Goal: Information Seeking & Learning: Learn about a topic

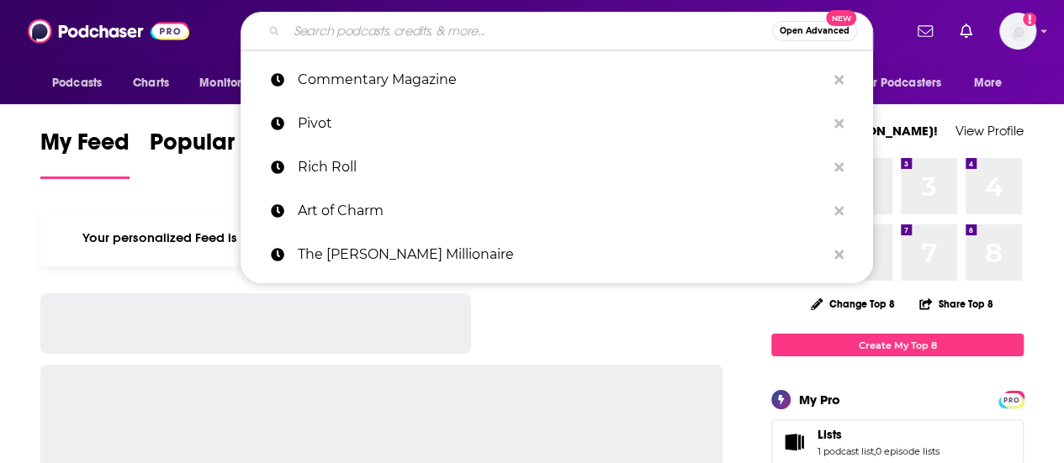
click at [424, 26] on input "Search podcasts, credits, & more..." at bounding box center [529, 31] width 485 height 27
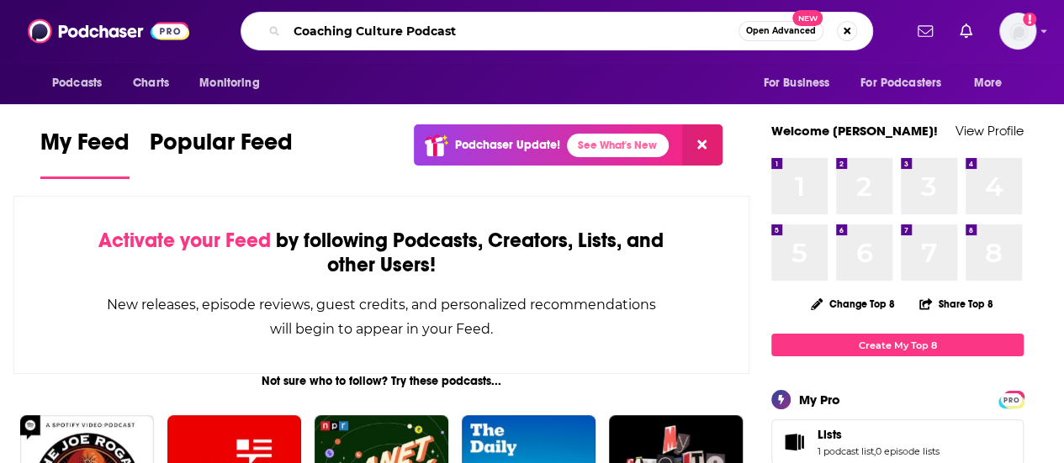
type input "Coaching Culture Podcast"
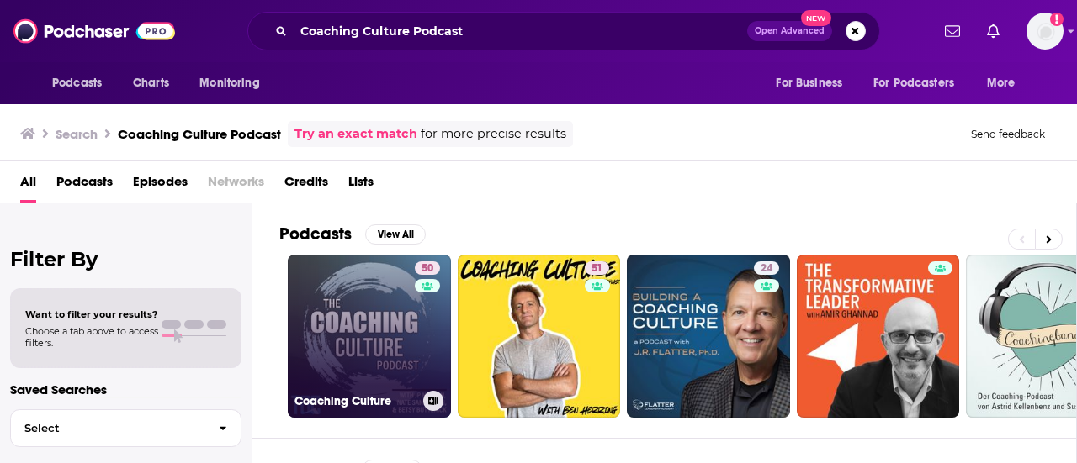
click at [370, 294] on link "50 Coaching Culture" at bounding box center [369, 336] width 163 height 163
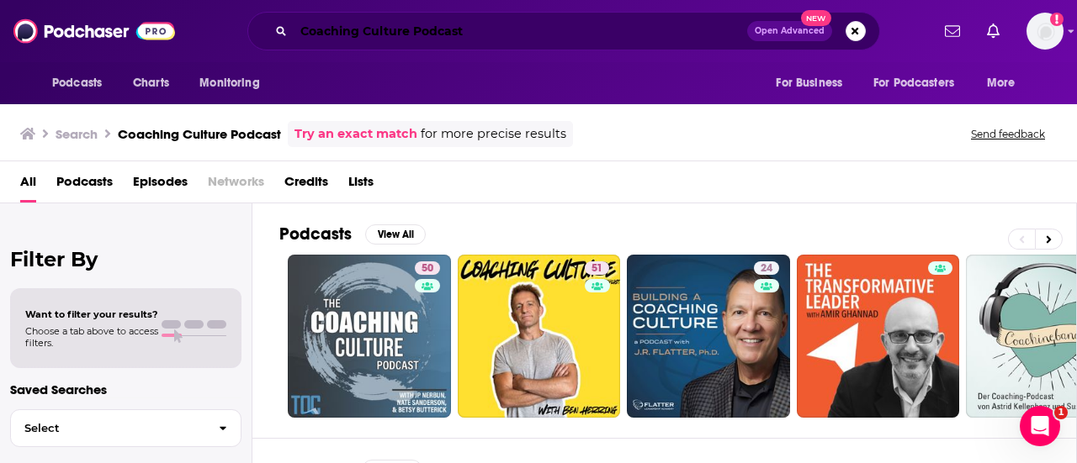
click at [473, 33] on input "Coaching Culture Podcast" at bounding box center [520, 31] width 453 height 27
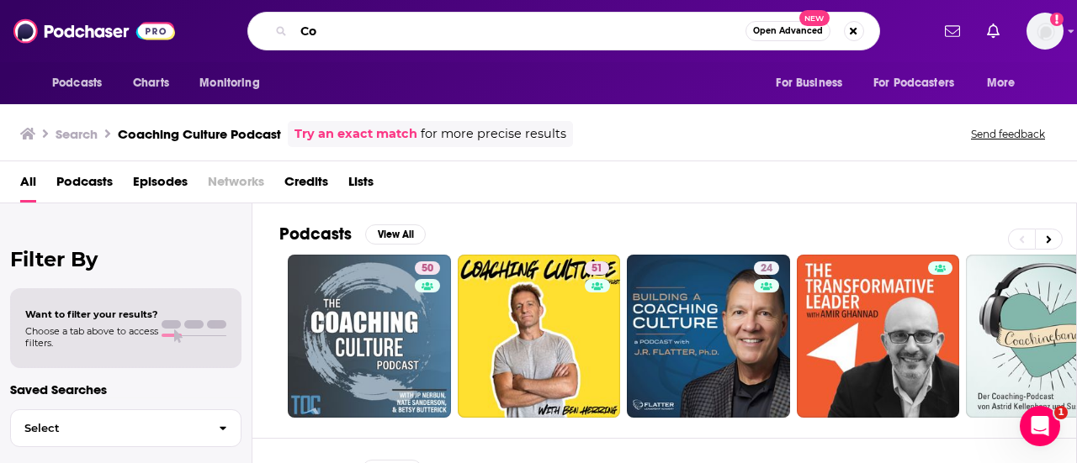
type input "C"
type input "The Coaching Lab"
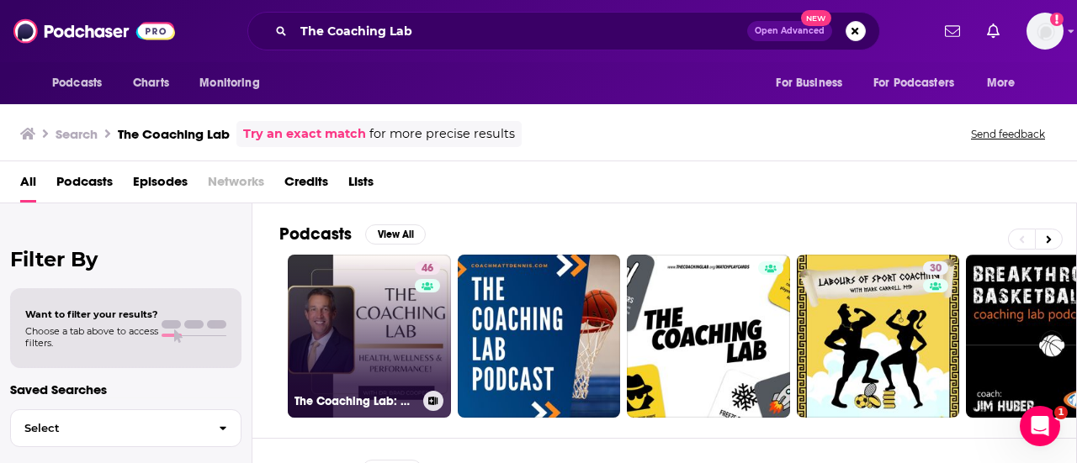
click at [392, 326] on link "46 The Coaching Lab: Health, Wellness & Performance ([PERSON_NAME], PhD)" at bounding box center [369, 336] width 163 height 163
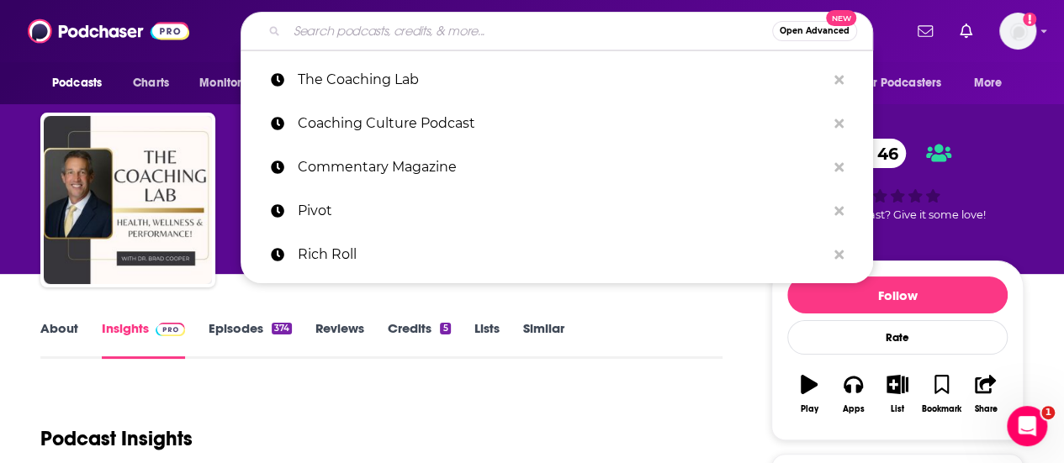
click at [360, 27] on input "Search podcasts, credits, & more..." at bounding box center [529, 31] width 485 height 27
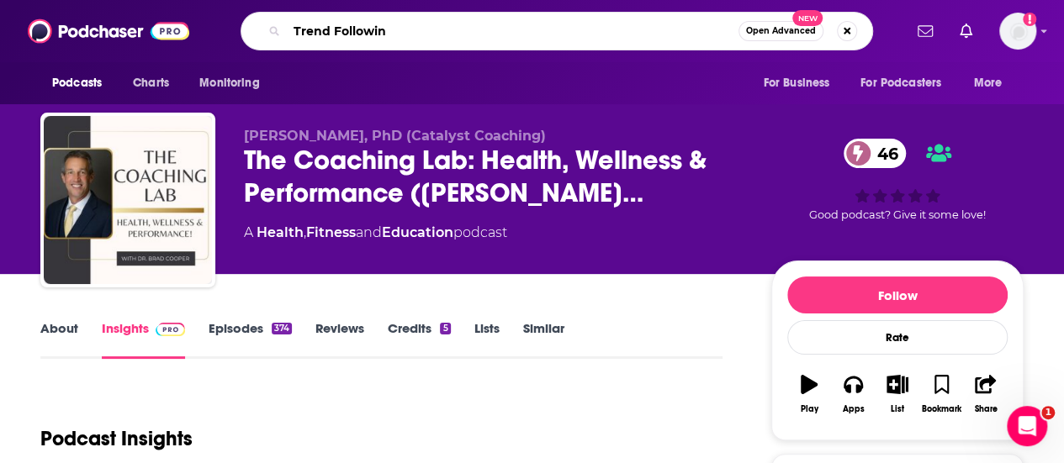
type input "Trend Following"
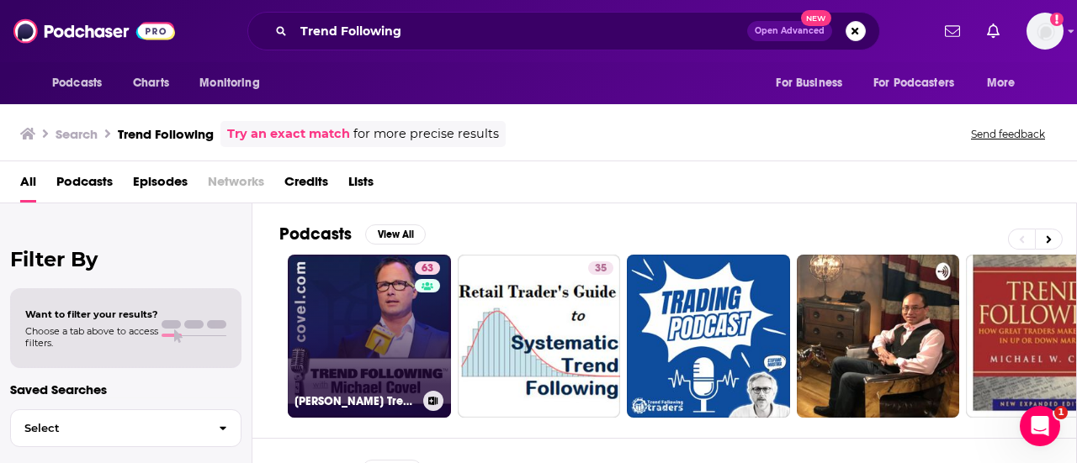
click at [363, 369] on link "63 [PERSON_NAME] Trend Following" at bounding box center [369, 336] width 163 height 163
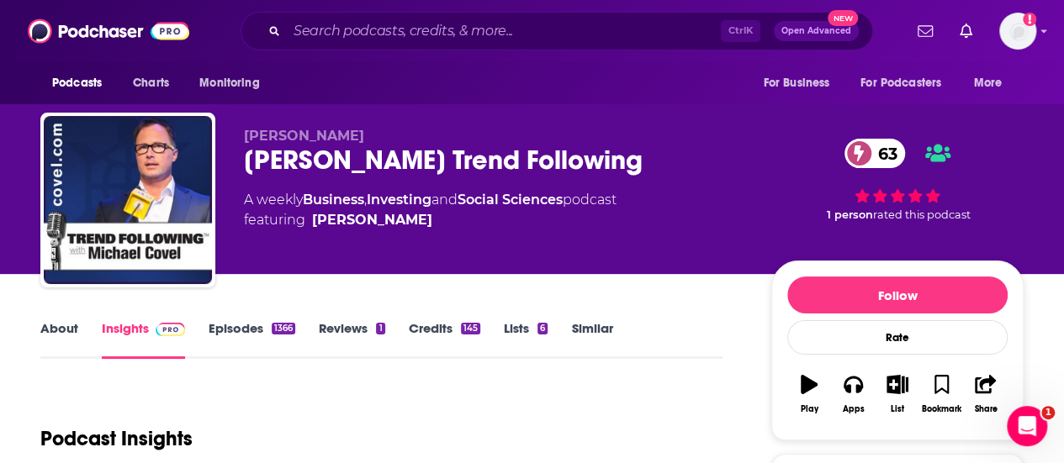
click at [431, 405] on div "Podcast Insights" at bounding box center [374, 429] width 669 height 86
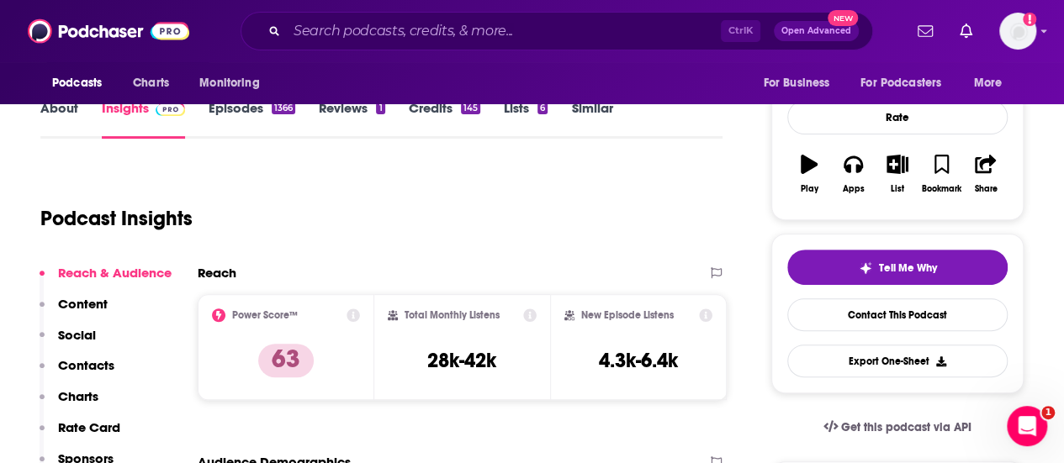
scroll to position [236, 0]
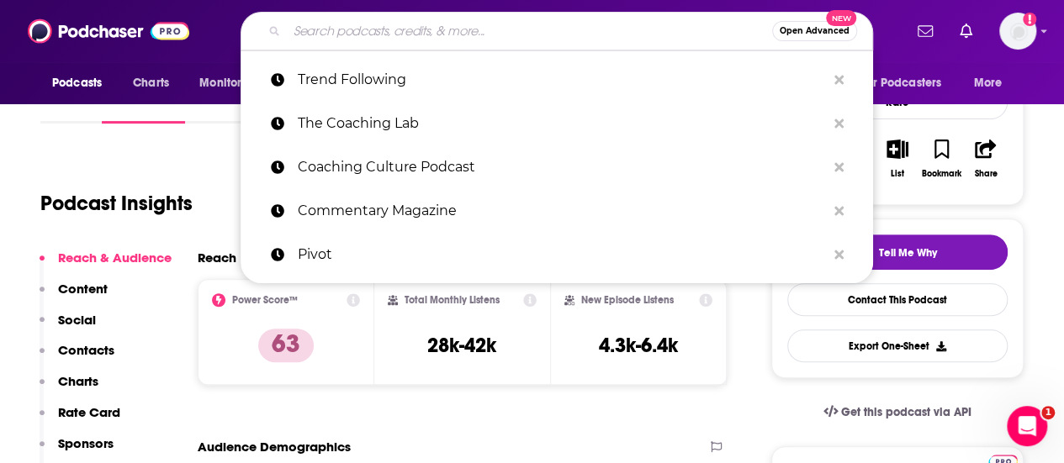
click at [381, 42] on input "Search podcasts, credits, & more..." at bounding box center [529, 31] width 485 height 27
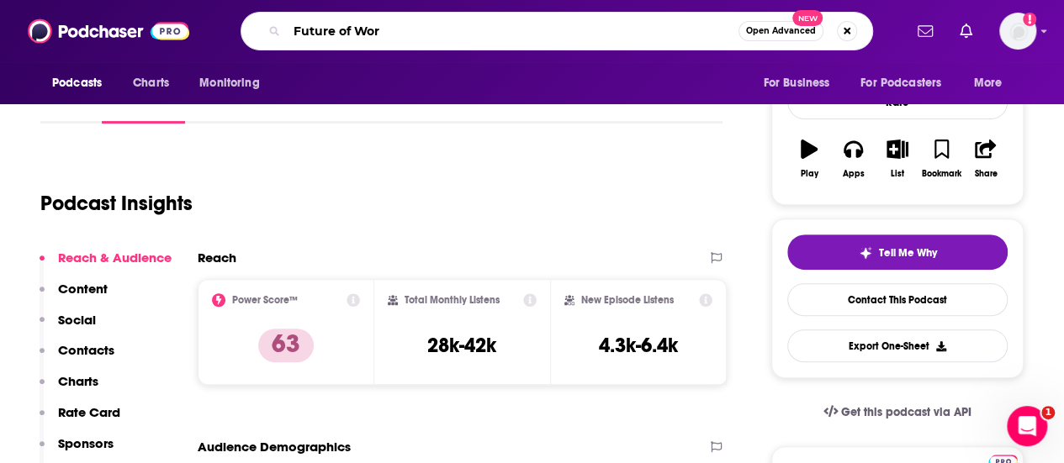
type input "Future of Work"
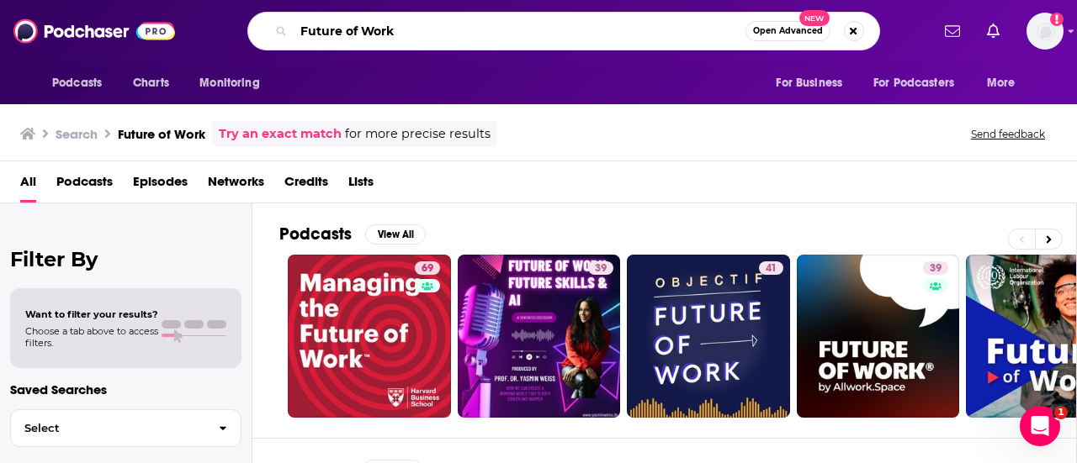
click at [415, 34] on input "Future of Work" at bounding box center [520, 31] width 452 height 27
type input "F"
drag, startPoint x: 421, startPoint y: 29, endPoint x: 271, endPoint y: 38, distance: 150.8
click at [271, 38] on div "The Future of work Open Advanced New" at bounding box center [563, 31] width 633 height 39
type input "[PERSON_NAME]"
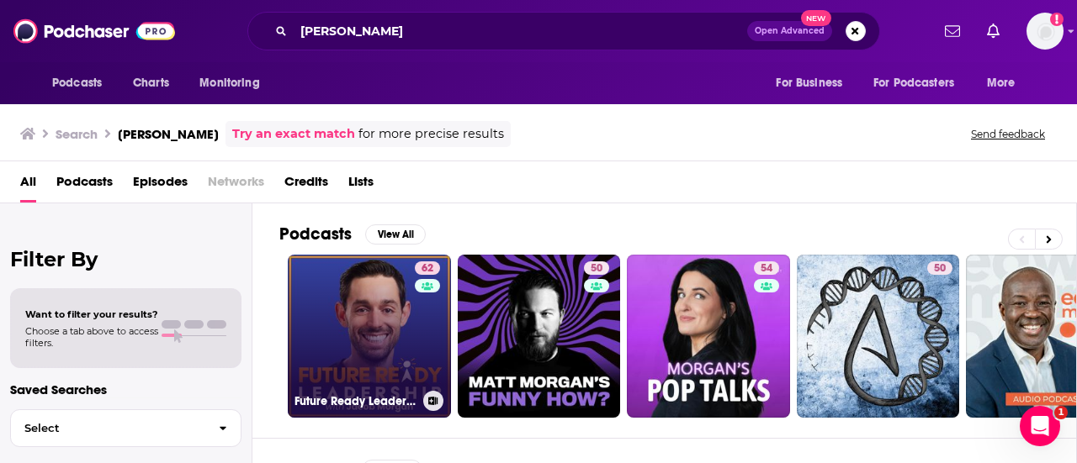
click at [384, 372] on link "62 Future Ready Leadership With [PERSON_NAME]" at bounding box center [369, 336] width 163 height 163
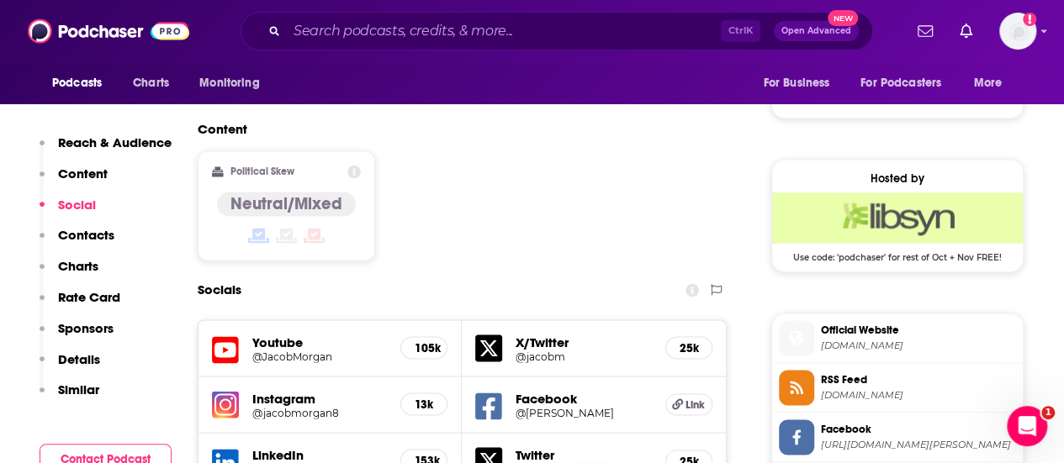
scroll to position [1281, 0]
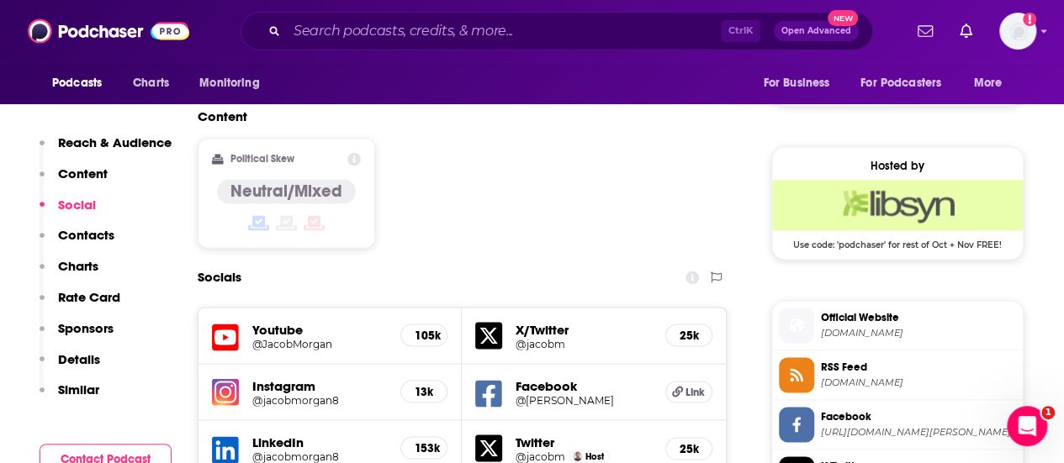
click at [874, 314] on span "Official Website" at bounding box center [918, 317] width 195 height 15
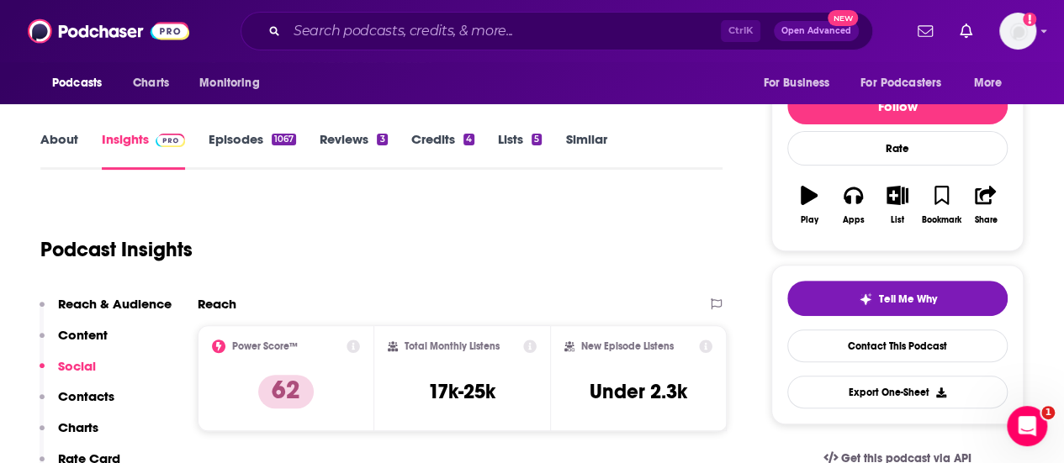
scroll to position [164, 0]
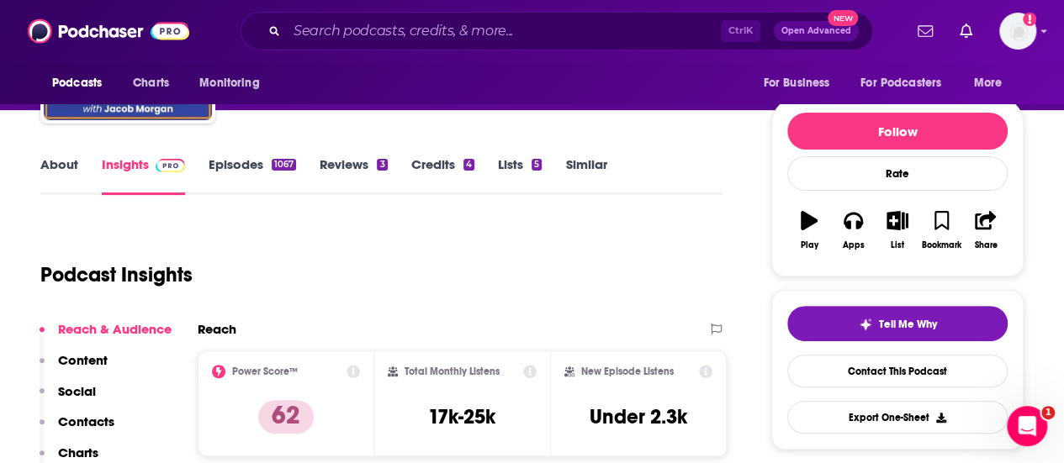
click at [235, 165] on link "Episodes 1067" at bounding box center [252, 175] width 87 height 39
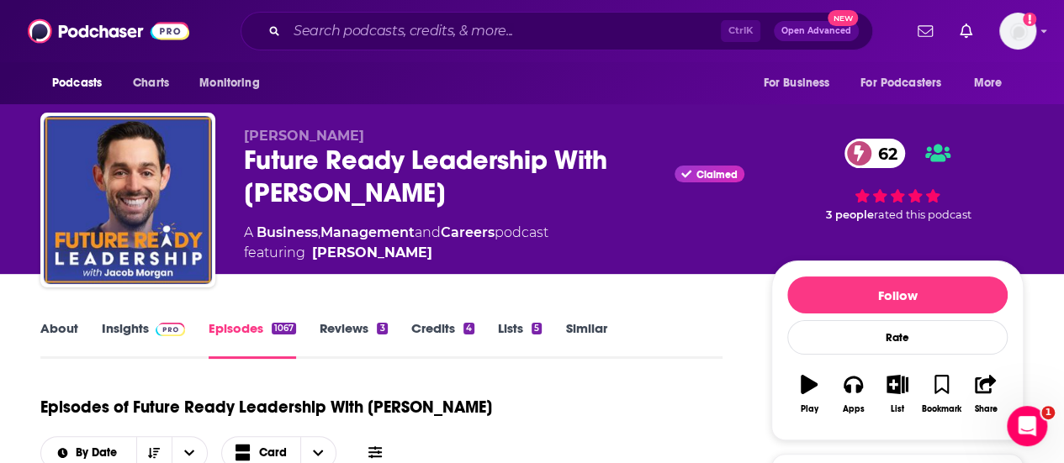
click at [120, 331] on link "Insights" at bounding box center [143, 339] width 83 height 39
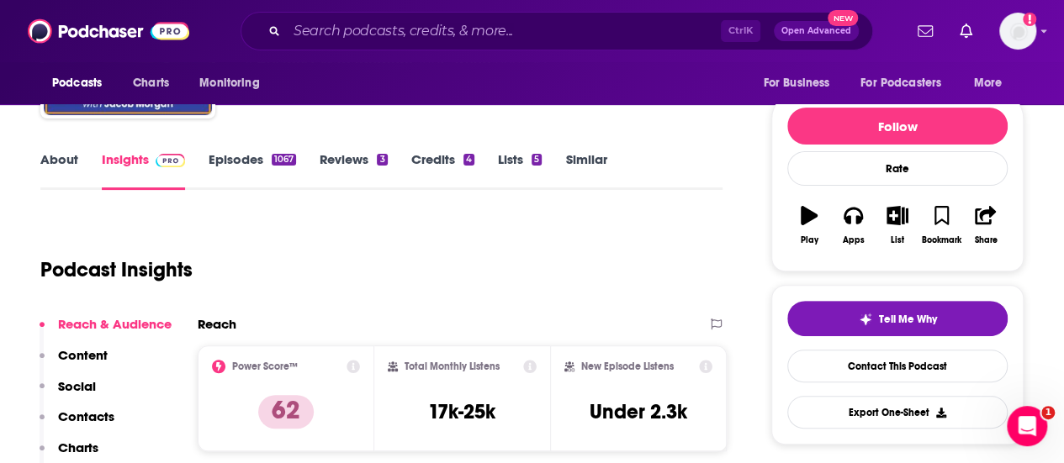
scroll to position [202, 0]
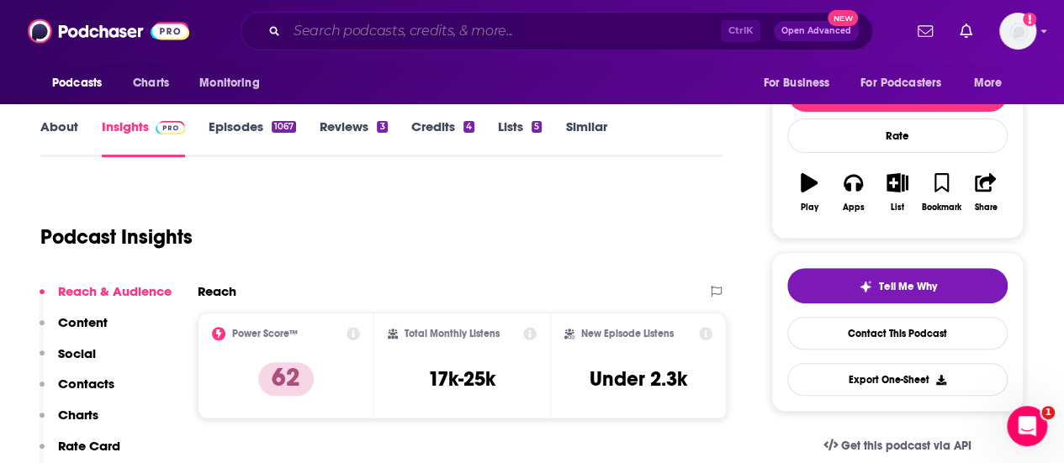
click at [352, 28] on input "Search podcasts, credits, & more..." at bounding box center [504, 31] width 434 height 27
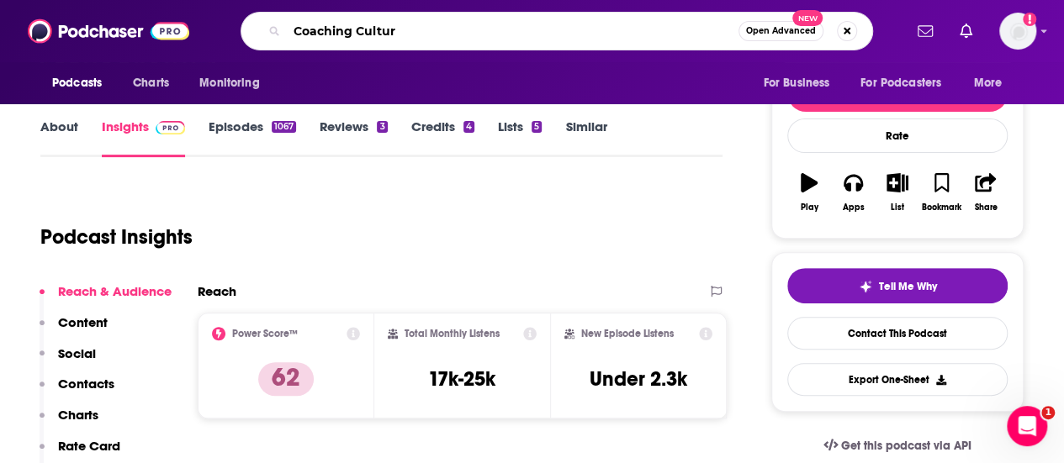
type input "Coaching Culture"
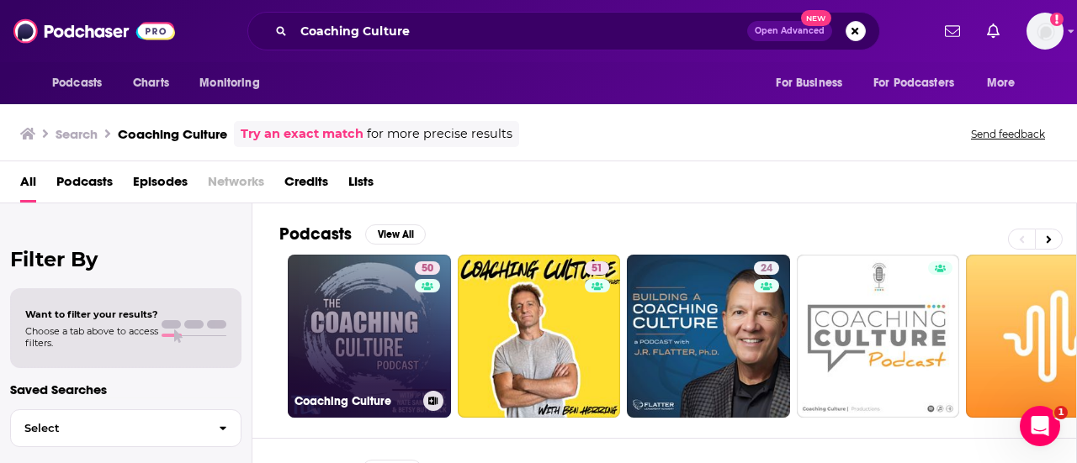
click at [328, 368] on link "50 Coaching Culture" at bounding box center [369, 336] width 163 height 163
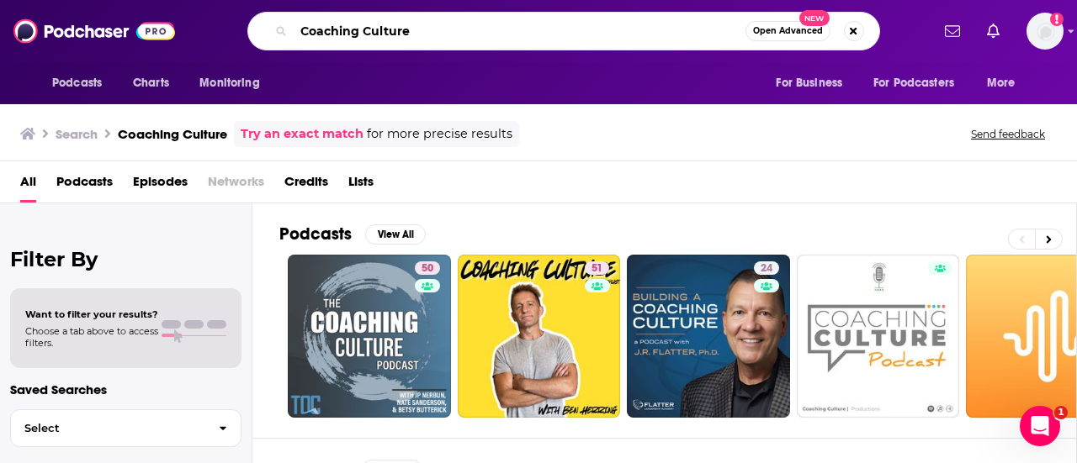
click at [362, 40] on input "Coaching Culture" at bounding box center [520, 31] width 452 height 27
click at [424, 29] on input "Coaching Culture" at bounding box center [520, 31] width 452 height 27
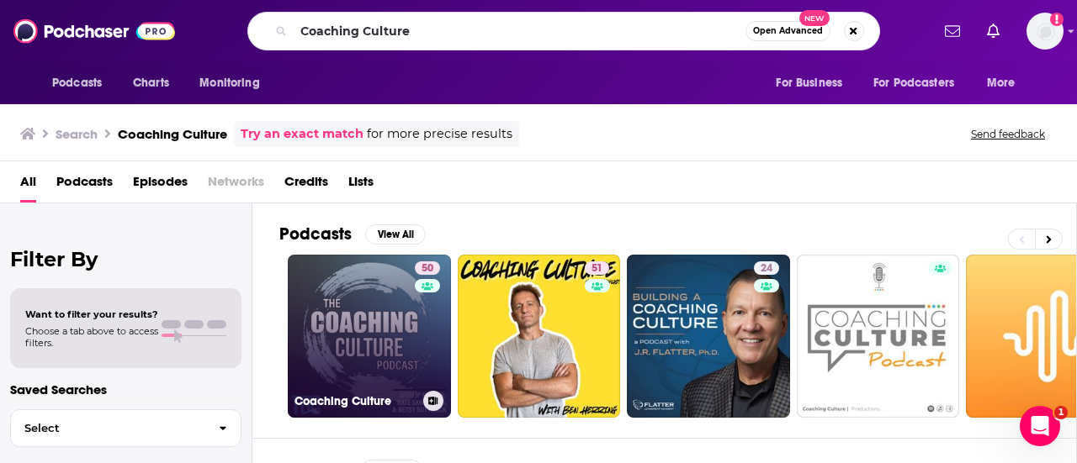
click at [379, 298] on link "50 Coaching Culture" at bounding box center [369, 336] width 163 height 163
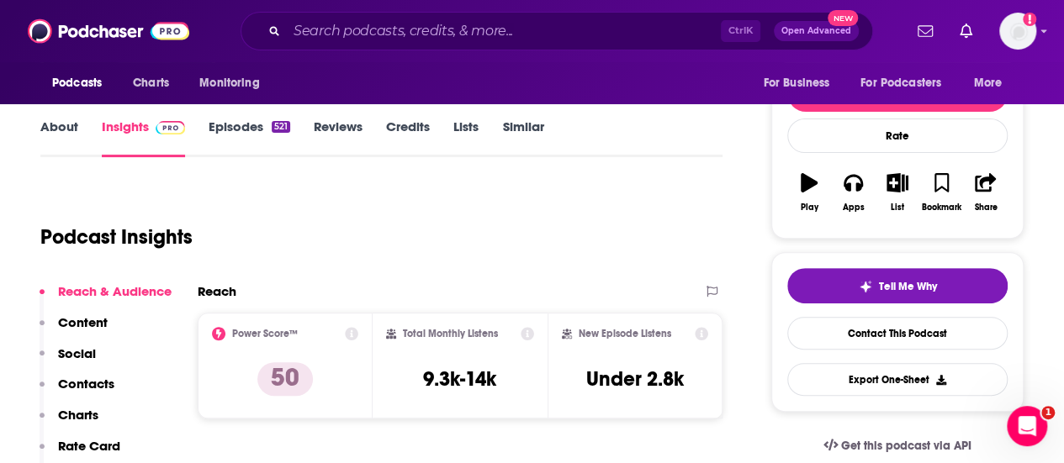
scroll to position [236, 0]
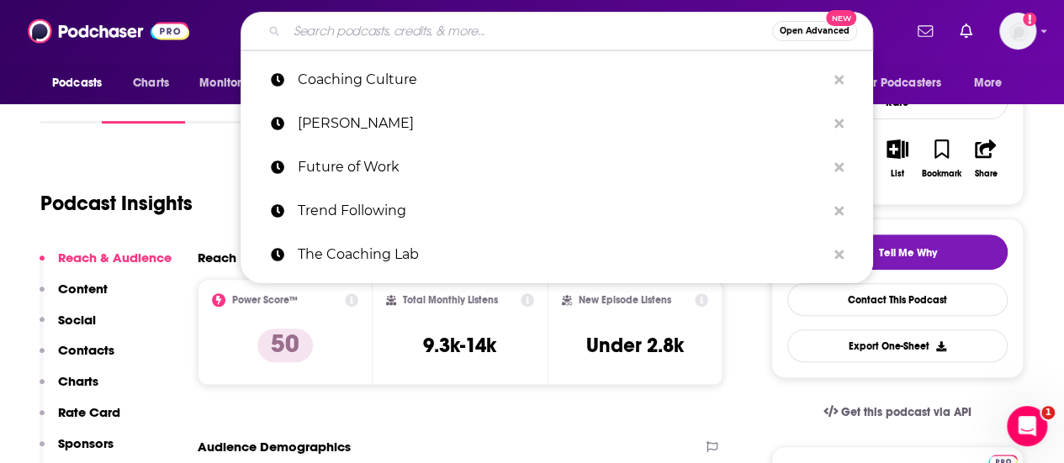
click at [336, 29] on input "Search podcasts, credits, & more..." at bounding box center [529, 31] width 485 height 27
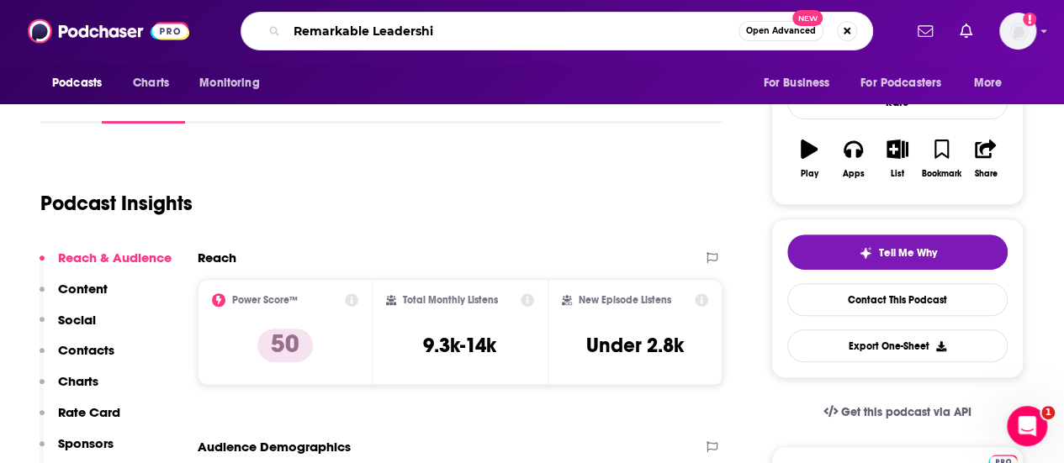
type input "Remarkable Leadership"
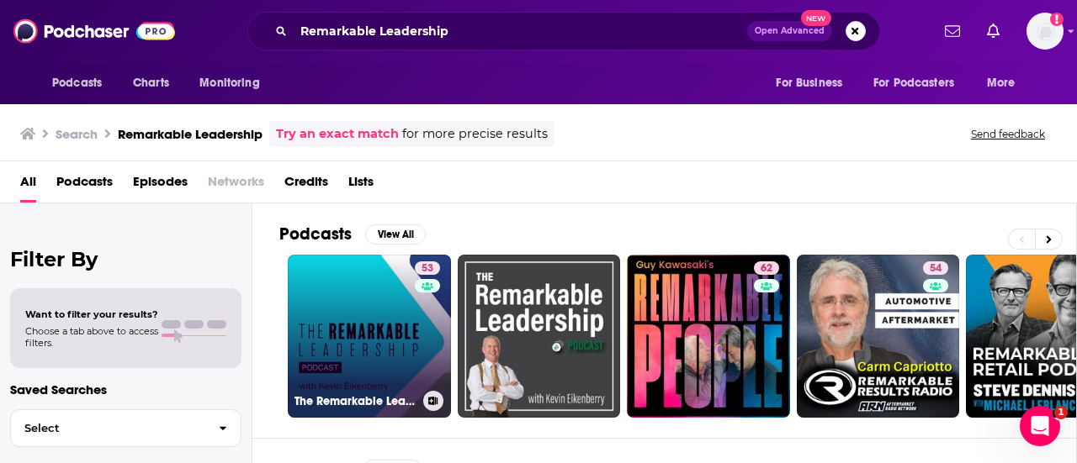
click at [379, 296] on link "53 The Remarkable Leadership Podcast" at bounding box center [369, 336] width 163 height 163
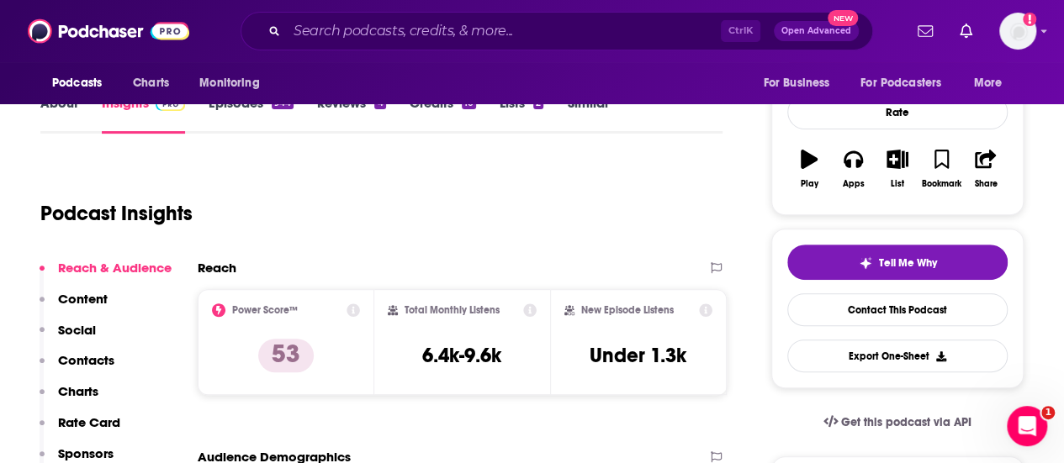
scroll to position [237, 0]
